Goal: Find specific page/section: Find specific page/section

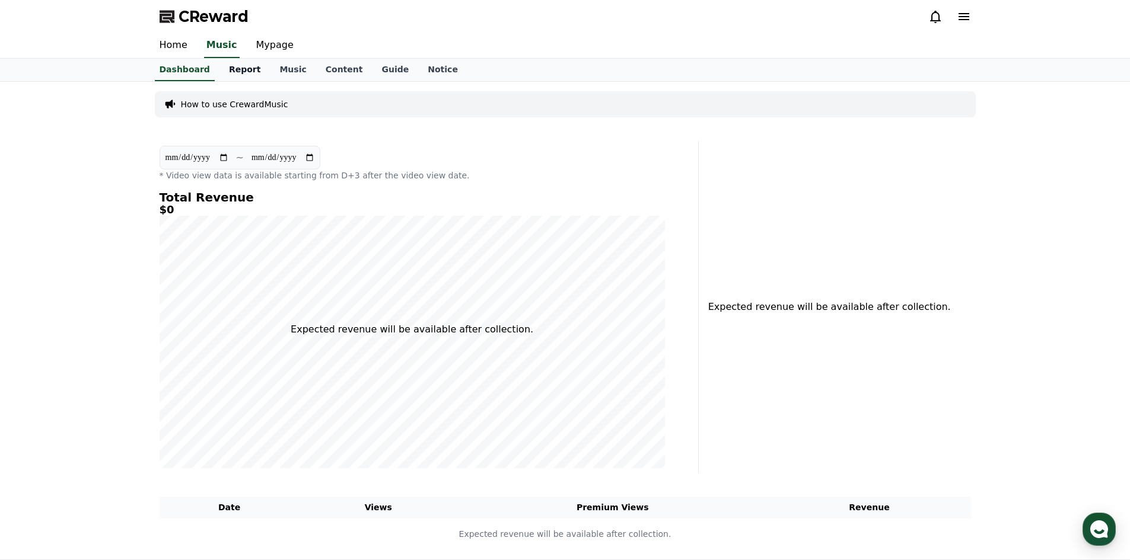
click at [235, 72] on link "Report" at bounding box center [244, 70] width 51 height 23
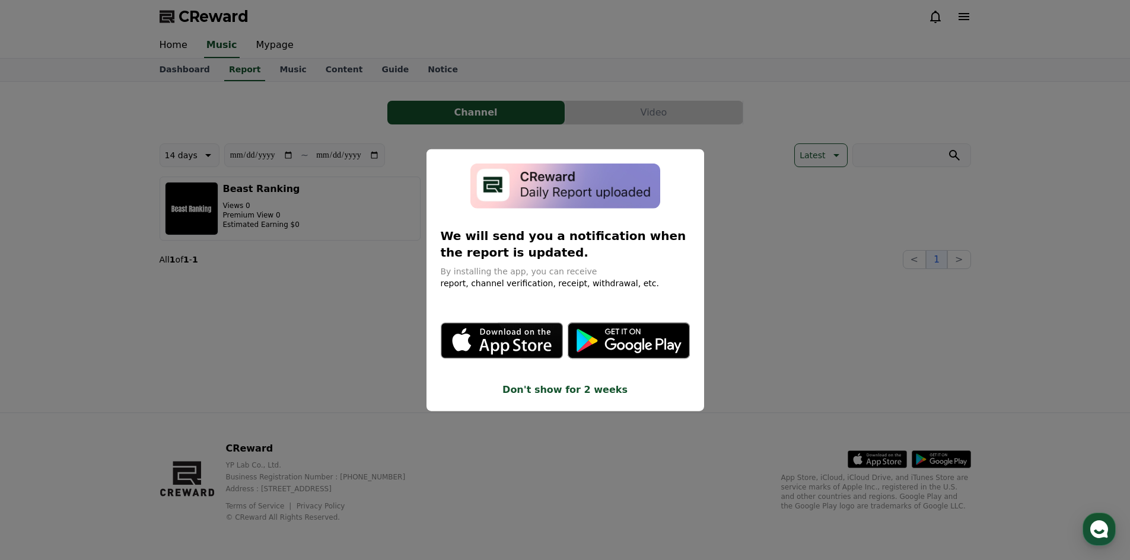
click at [181, 68] on button "close modal" at bounding box center [565, 280] width 1130 height 560
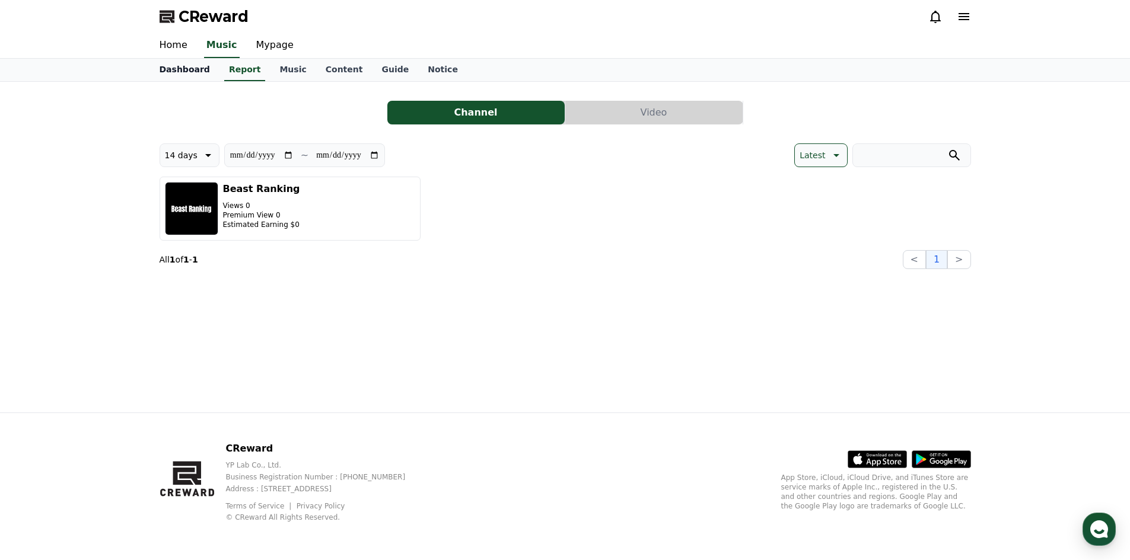
click at [181, 68] on link "Dashboard" at bounding box center [184, 70] width 69 height 23
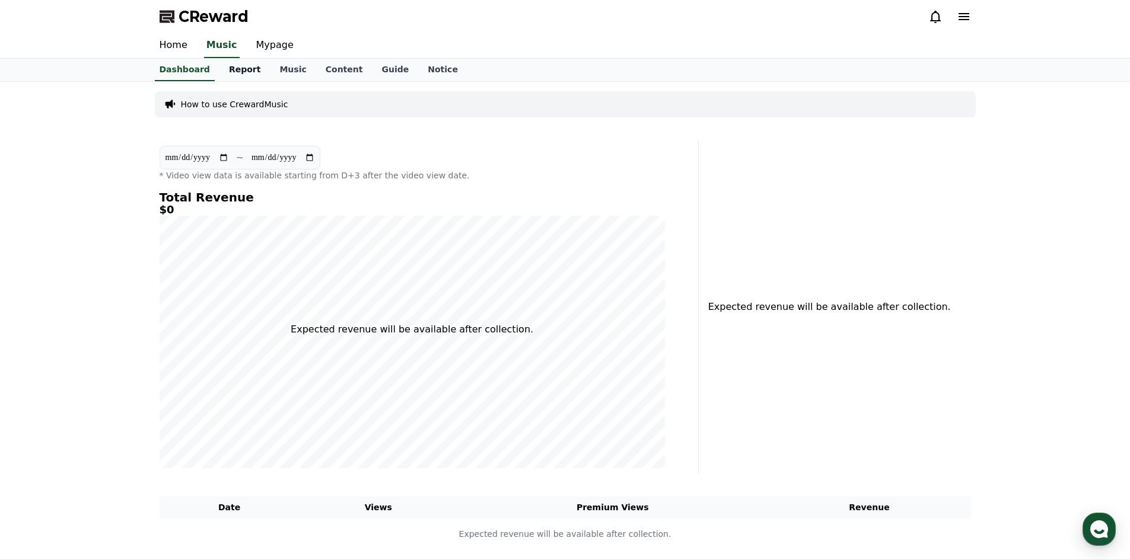
click at [219, 63] on link "Report" at bounding box center [244, 70] width 51 height 23
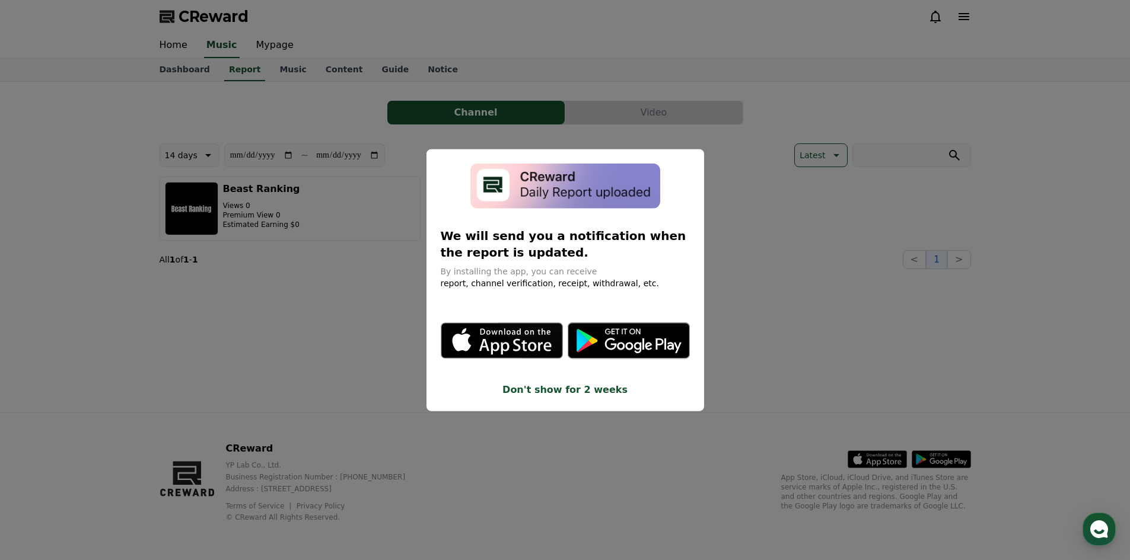
click at [181, 63] on button "close modal" at bounding box center [565, 280] width 1130 height 560
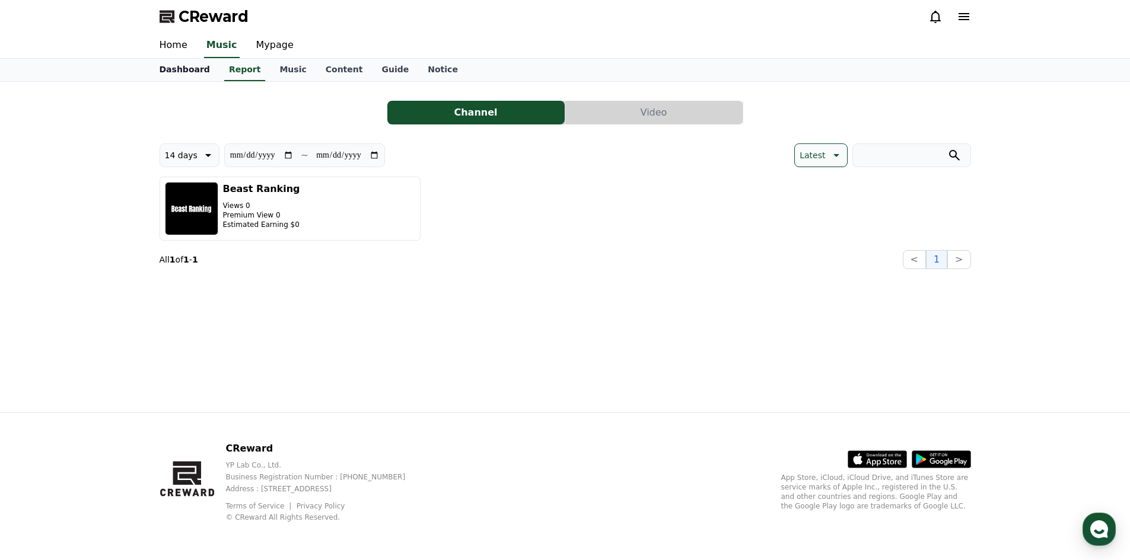
click at [181, 63] on link "Dashboard" at bounding box center [184, 70] width 69 height 23
